Goal: Navigation & Orientation: Find specific page/section

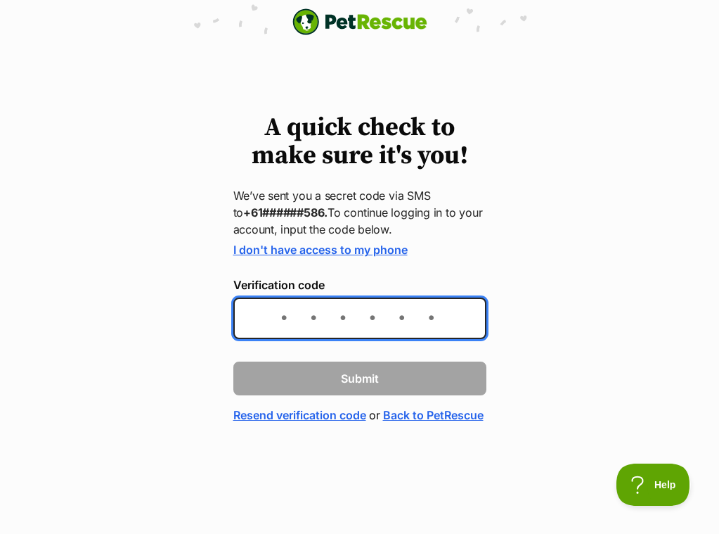
click at [240, 301] on input "Verification code" at bounding box center [359, 317] width 253 height 41
type input "732035"
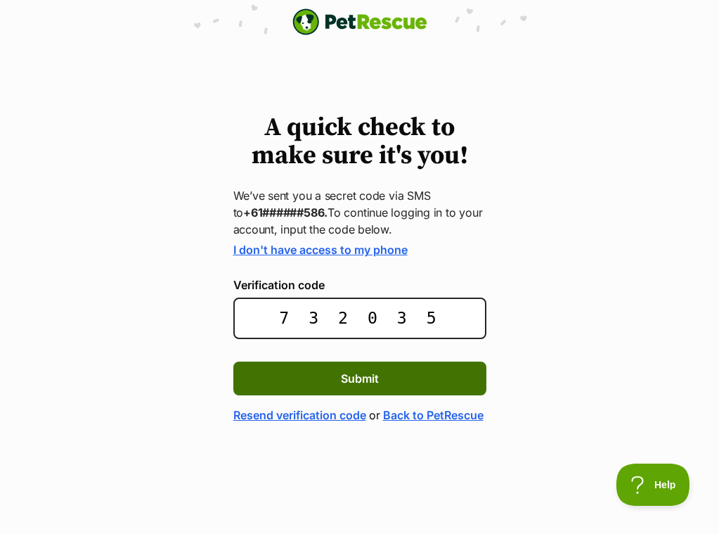
click at [345, 366] on button "Submit" at bounding box center [359, 378] width 253 height 34
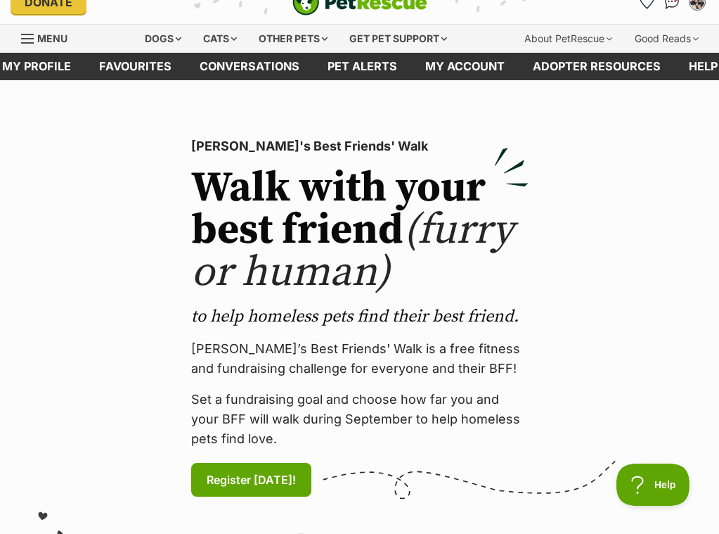
scroll to position [15, 0]
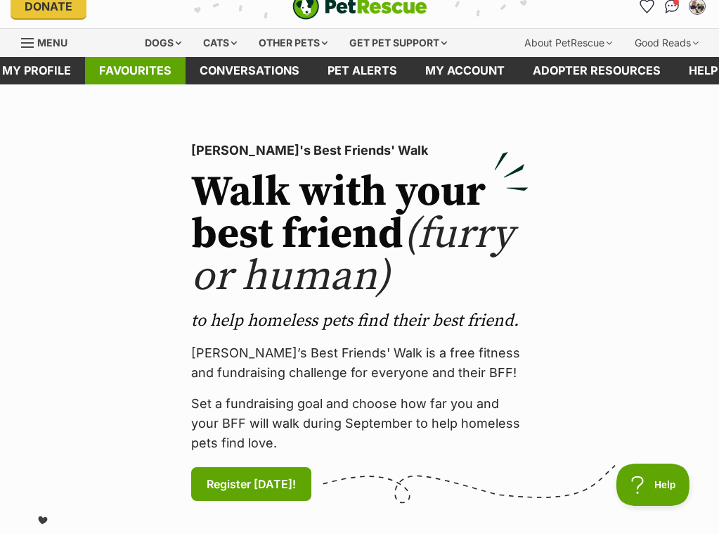
click at [126, 72] on link "Favourites" at bounding box center [135, 70] width 101 height 27
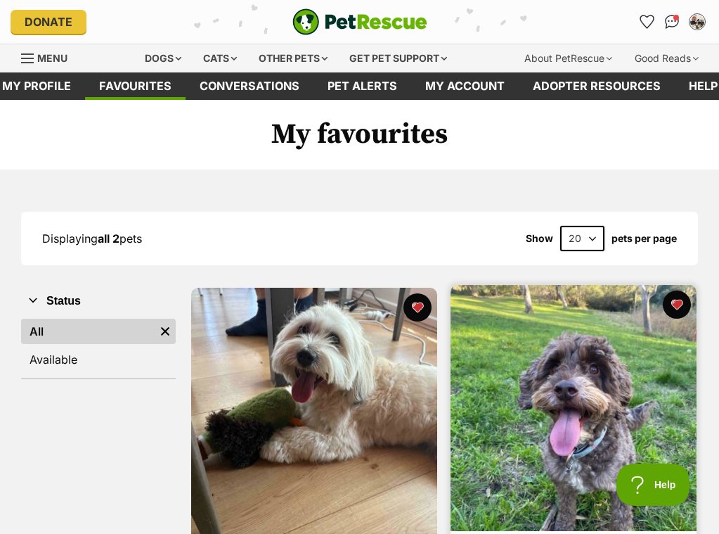
click at [569, 379] on img at bounding box center [574, 408] width 246 height 246
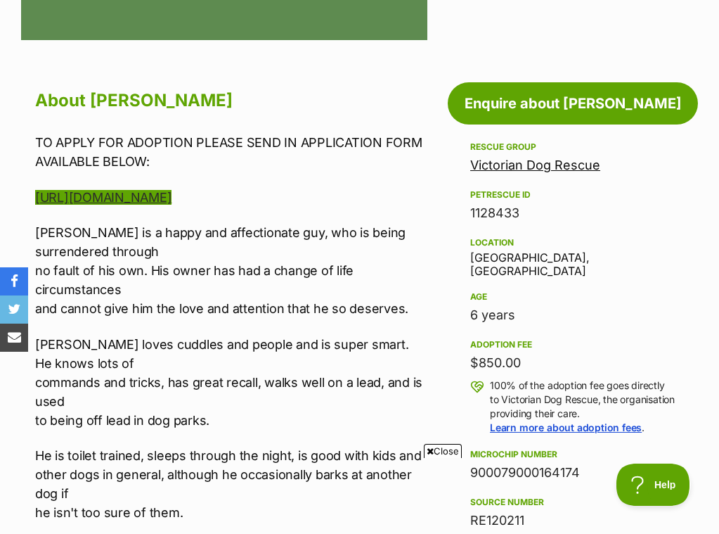
click at [172, 190] on link "https://www.victoriandogrescue.org.au/adopt/" at bounding box center [103, 197] width 136 height 15
